Goal: Task Accomplishment & Management: Manage account settings

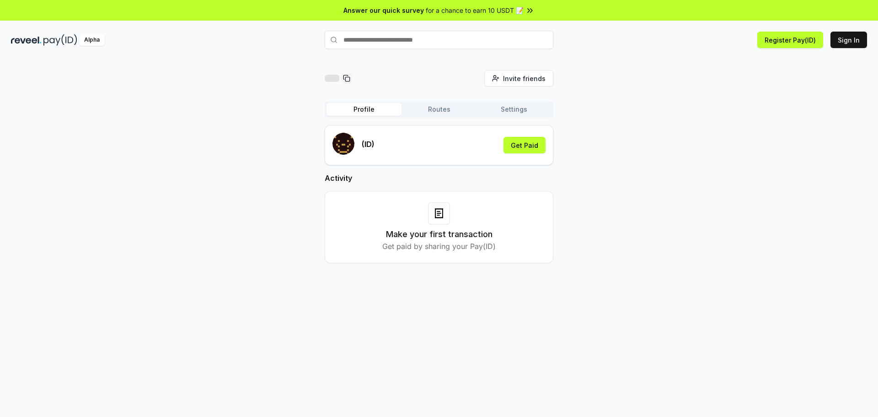
click at [442, 145] on div "(ID) Get Paid" at bounding box center [439, 145] width 213 height 25
click at [432, 143] on div "(ID) Get Paid" at bounding box center [439, 145] width 213 height 25
click at [367, 143] on p "(ID)" at bounding box center [368, 144] width 13 height 11
click at [413, 138] on div "(ID) Get Paid" at bounding box center [439, 145] width 213 height 25
drag, startPoint x: 411, startPoint y: 146, endPoint x: 514, endPoint y: 151, distance: 103.1
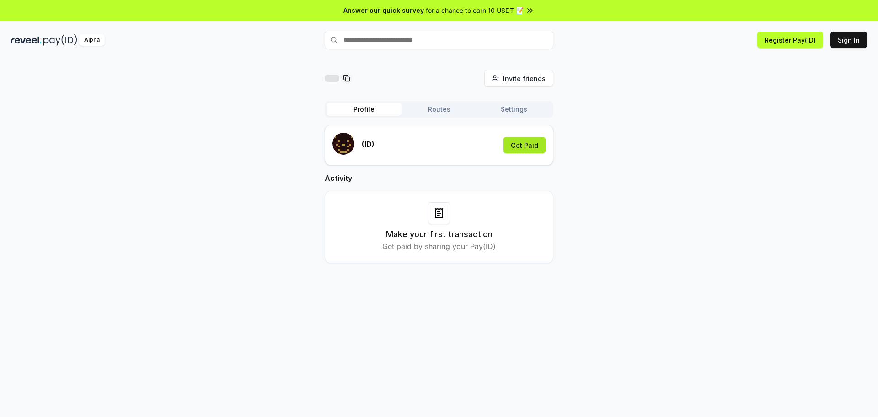
click at [412, 146] on div "(ID) Get Paid" at bounding box center [439, 145] width 213 height 25
click at [534, 151] on button "Get Paid" at bounding box center [525, 145] width 42 height 16
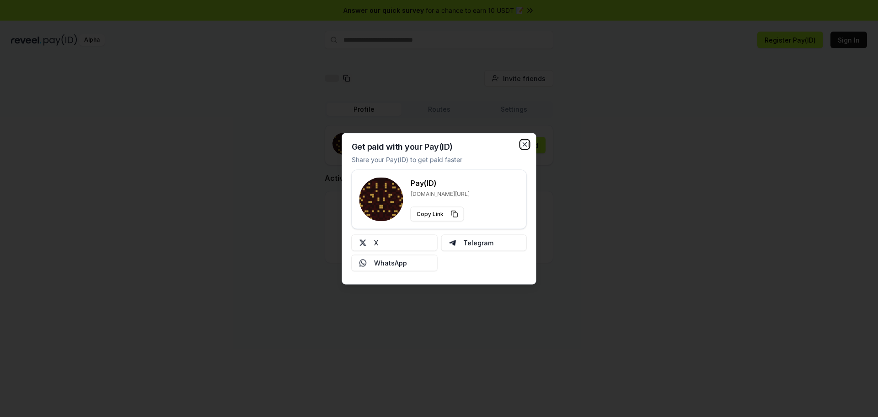
click at [523, 143] on icon "button" at bounding box center [525, 144] width 4 height 4
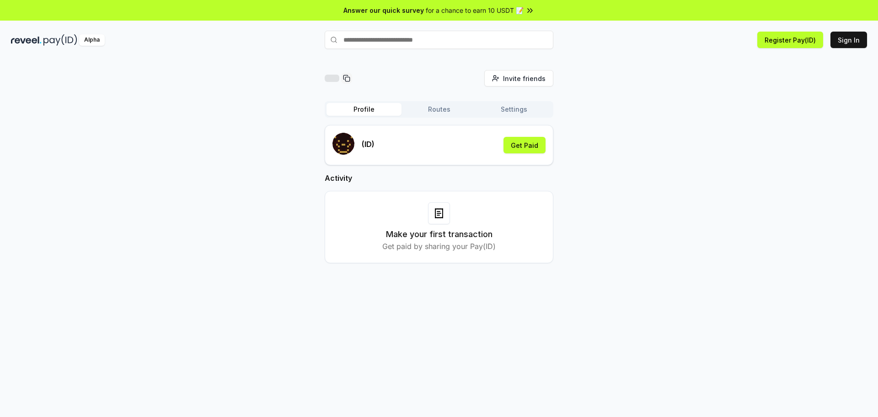
click at [366, 107] on button "Profile" at bounding box center [364, 109] width 75 height 13
click at [852, 37] on button "Sign In" at bounding box center [849, 40] width 37 height 16
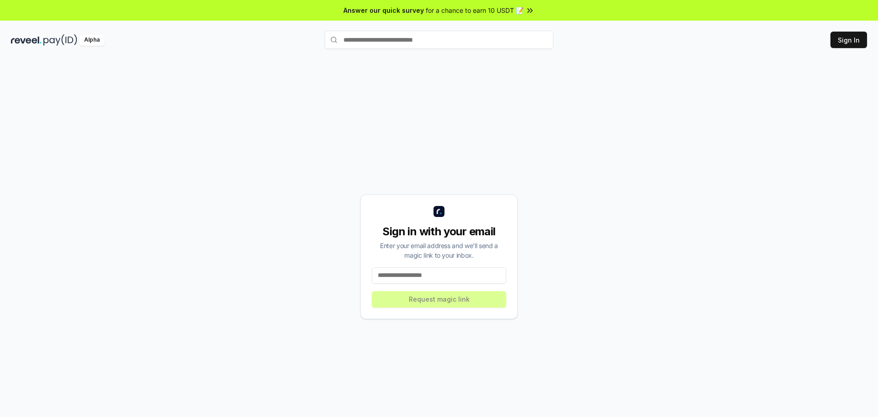
click at [427, 279] on input at bounding box center [439, 275] width 135 height 16
type input "**********"
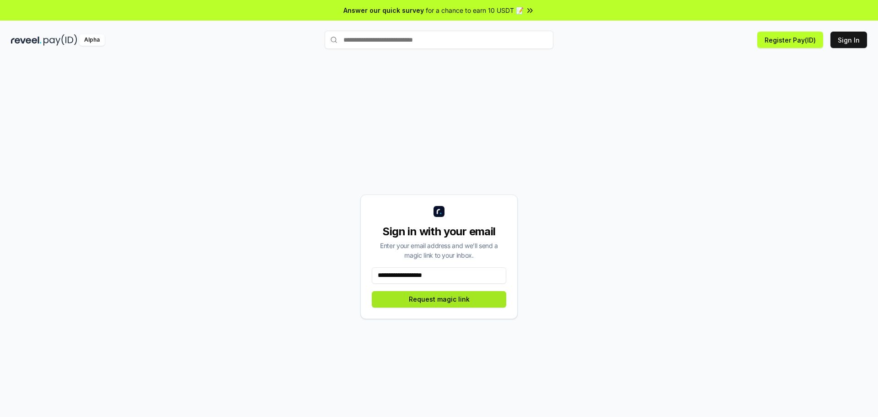
click at [442, 299] on button "Request magic link" at bounding box center [439, 299] width 135 height 16
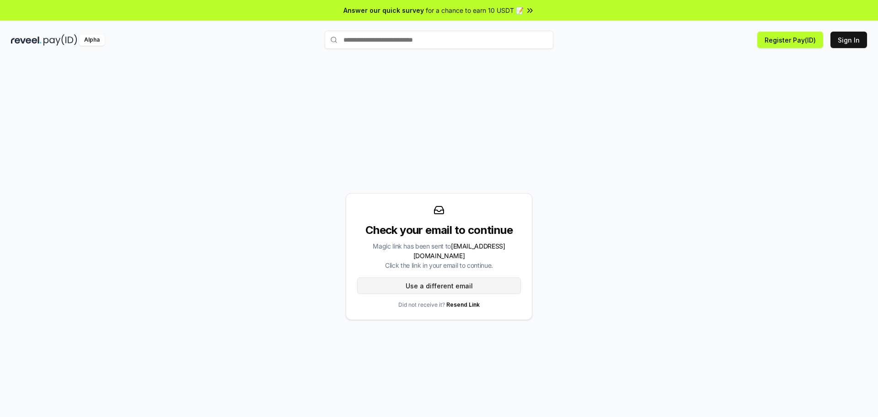
click at [457, 280] on button "Use a different email" at bounding box center [439, 285] width 164 height 16
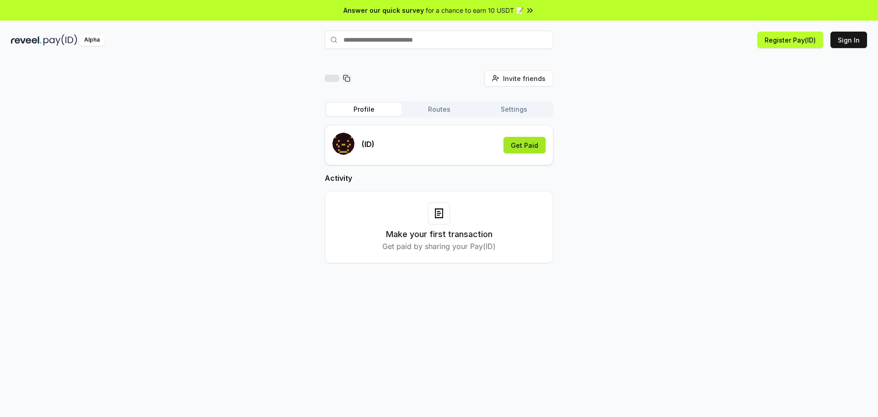
click at [517, 145] on button "Get Paid" at bounding box center [525, 145] width 42 height 16
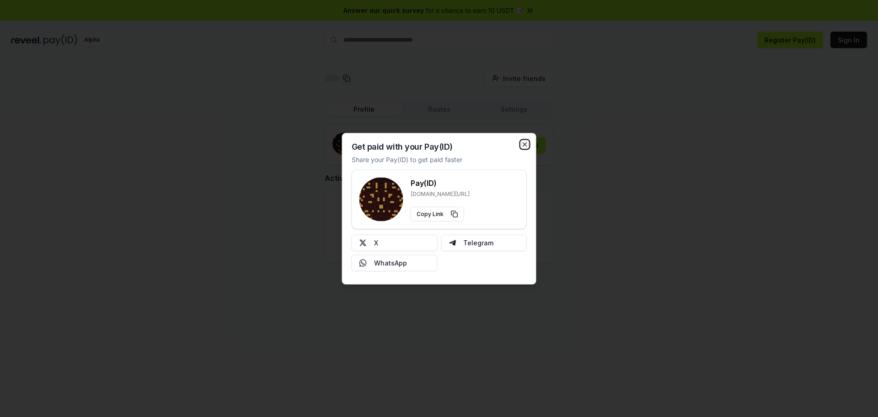
click at [524, 144] on icon "button" at bounding box center [525, 144] width 4 height 4
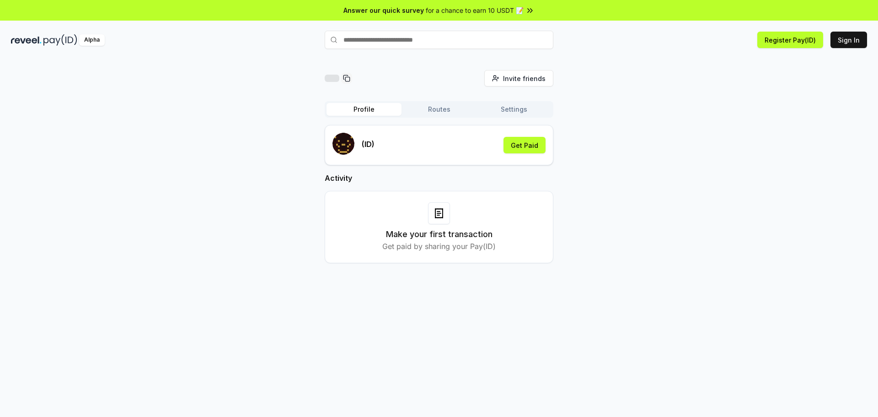
click at [411, 42] on input "text" at bounding box center [439, 40] width 229 height 18
type input "********"
click at [475, 61] on button "denderys Pay" at bounding box center [439, 57] width 229 height 16
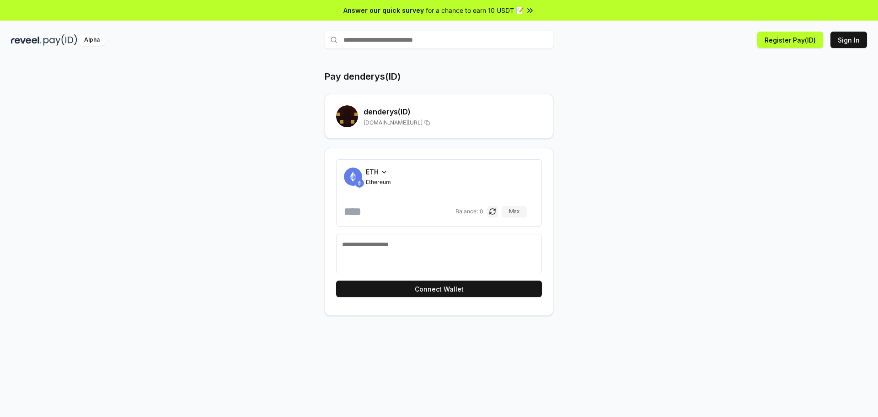
click at [385, 171] on icon at bounding box center [384, 171] width 7 height 7
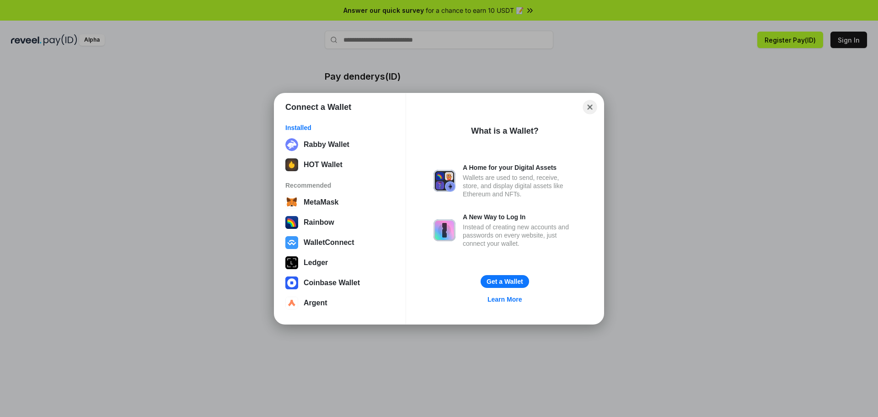
click at [586, 106] on button "Close" at bounding box center [590, 107] width 14 height 14
